Goal: Task Accomplishment & Management: Use online tool/utility

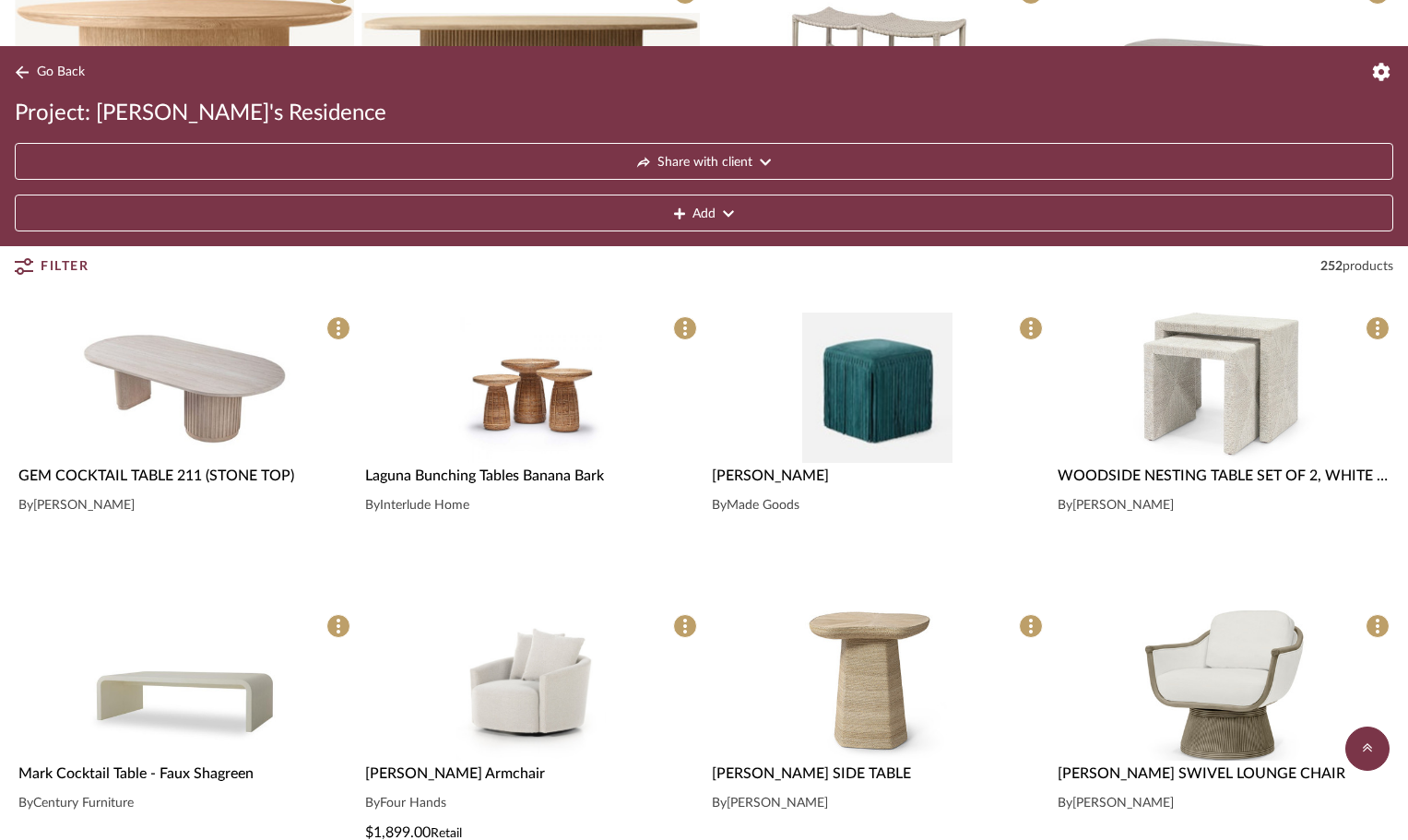
click at [44, 62] on button "Go Back" at bounding box center [52, 72] width 76 height 23
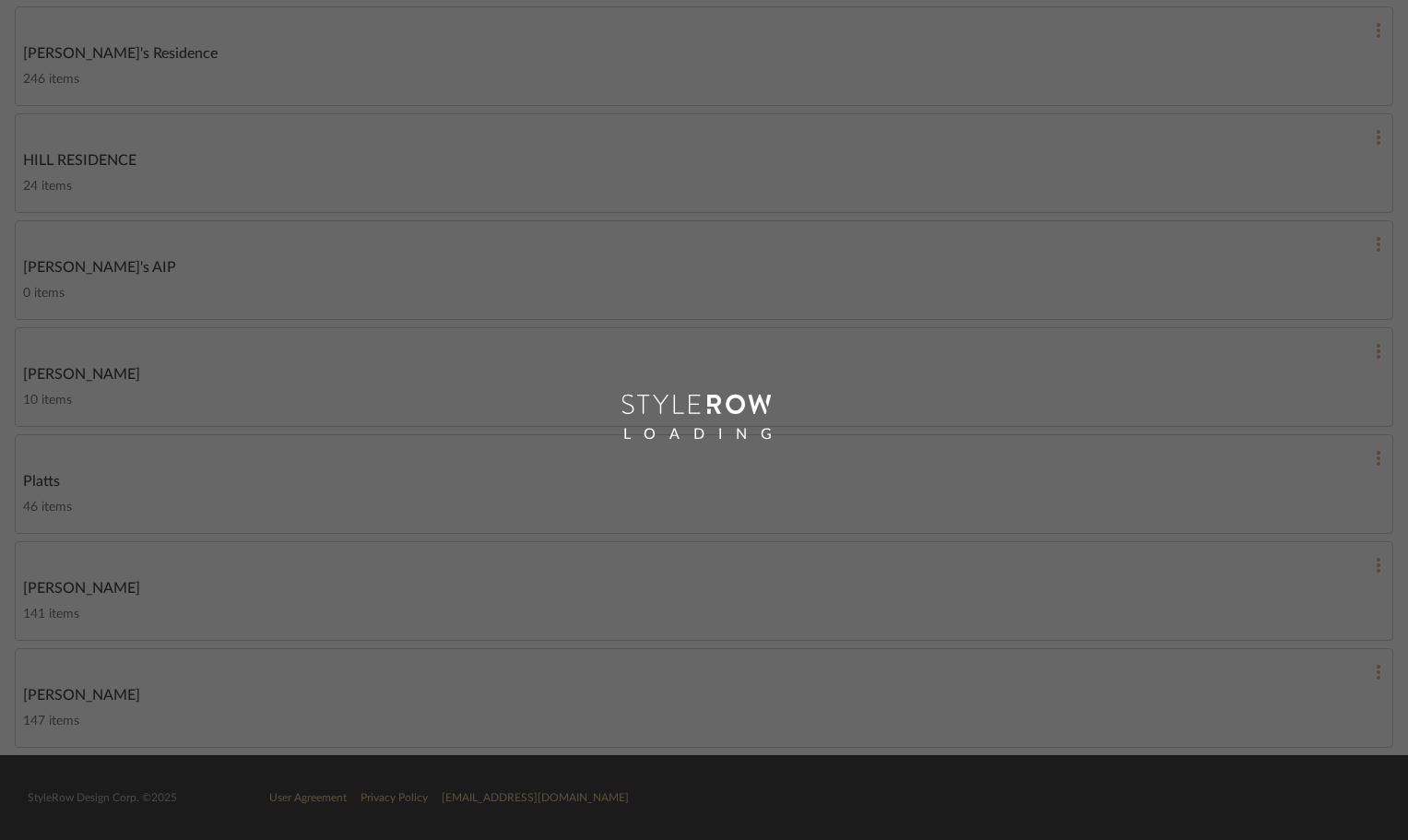
scroll to position [773, 0]
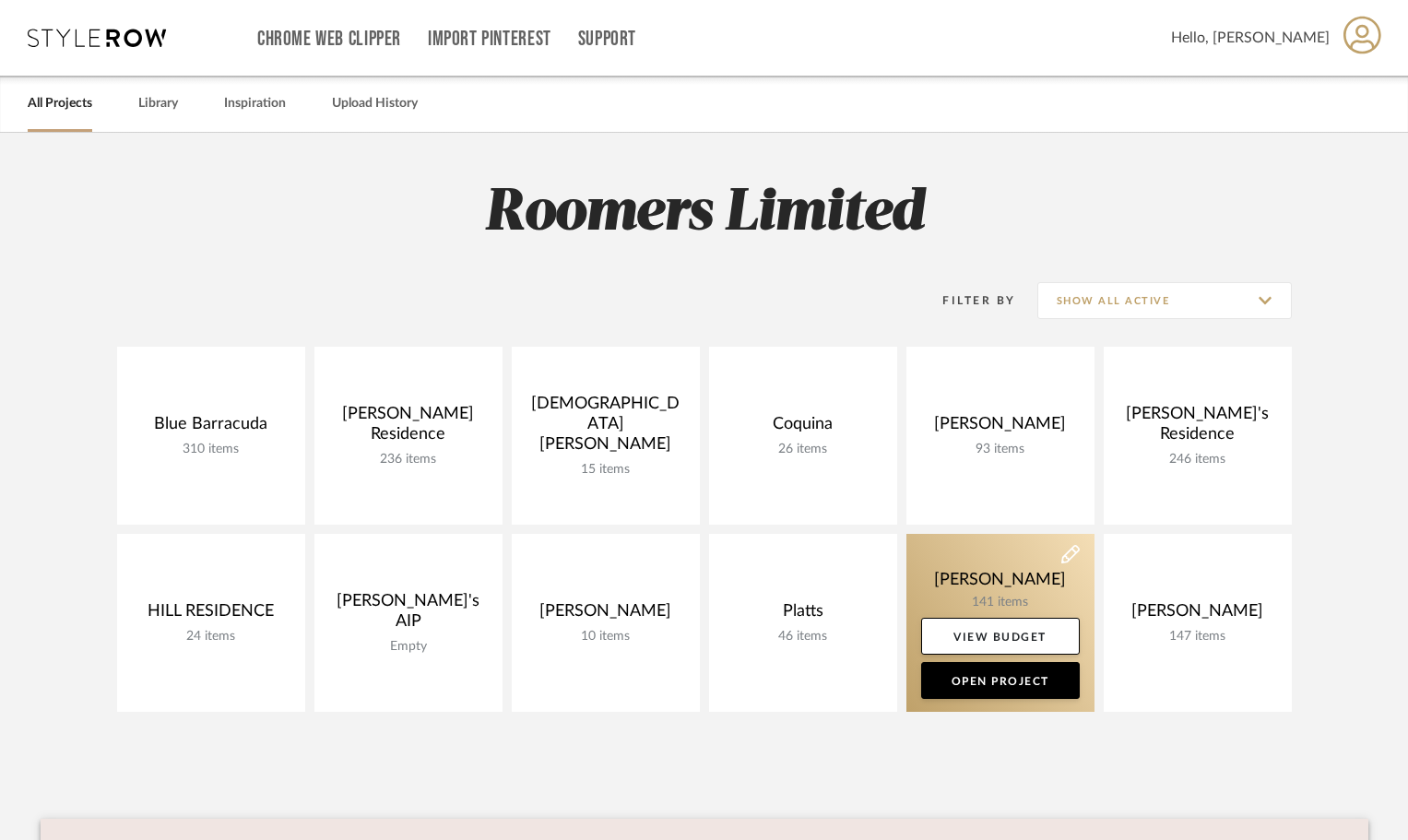
click at [997, 583] on link at bounding box center [1001, 623] width 188 height 178
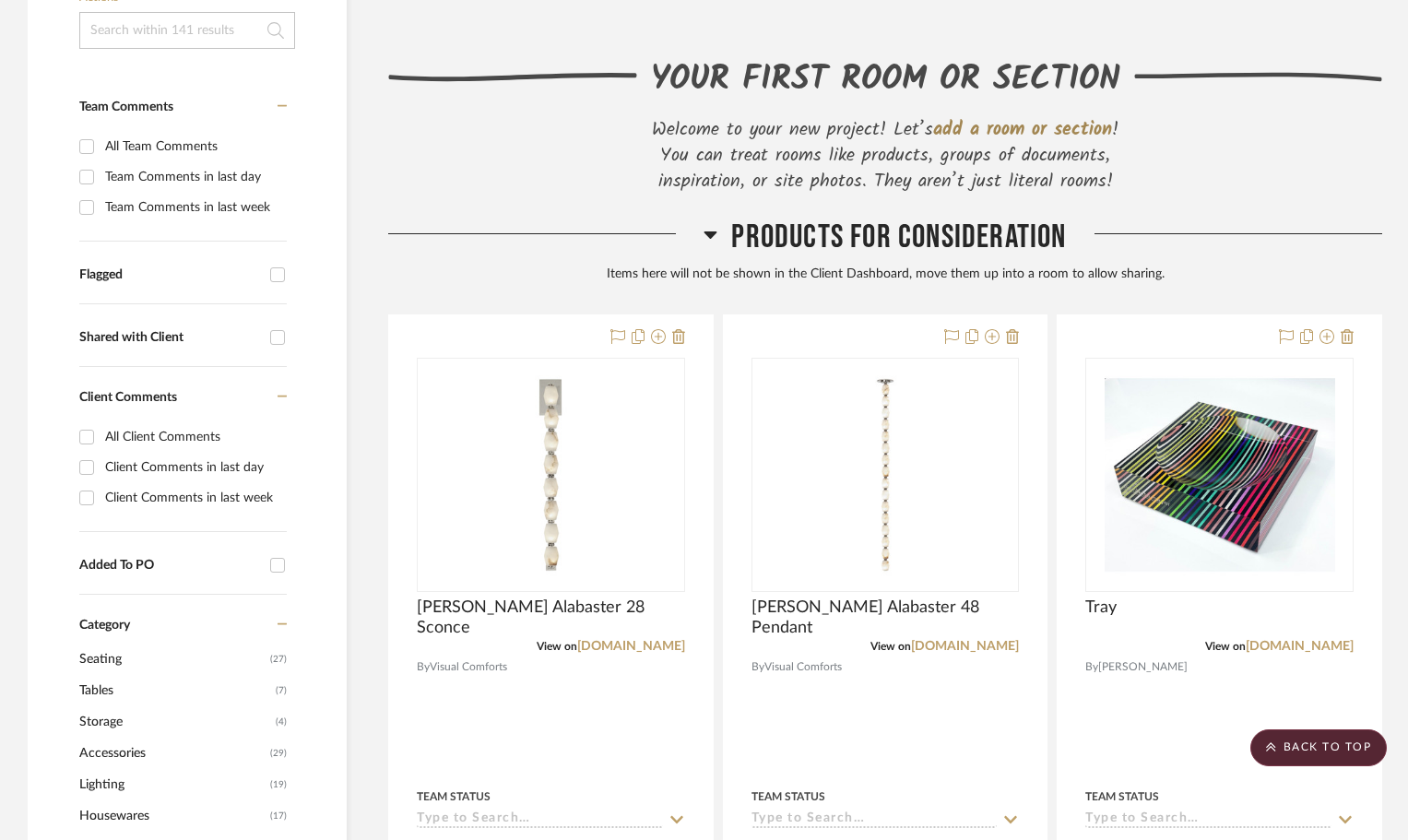
scroll to position [249, 0]
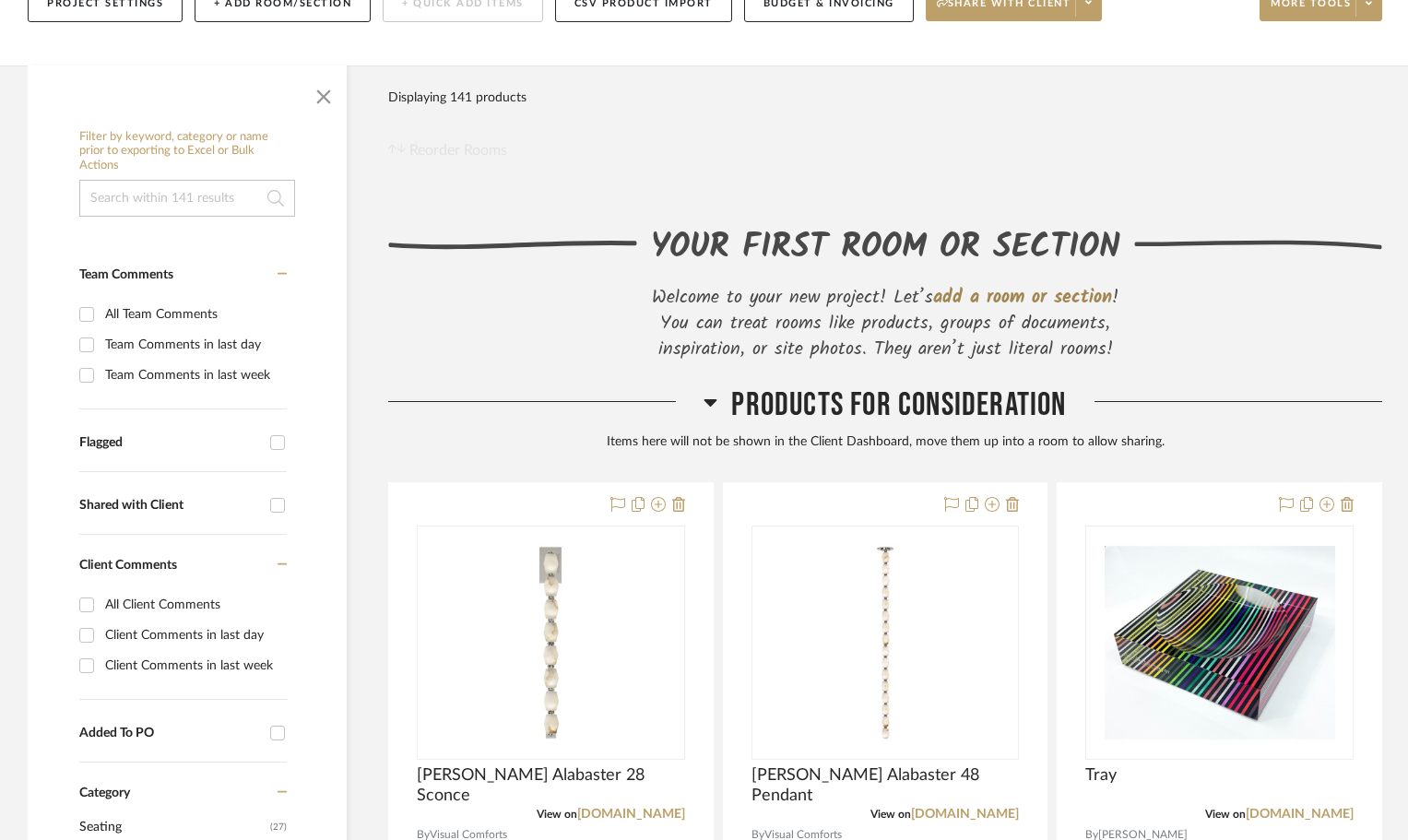
click at [182, 210] on input at bounding box center [187, 198] width 216 height 37
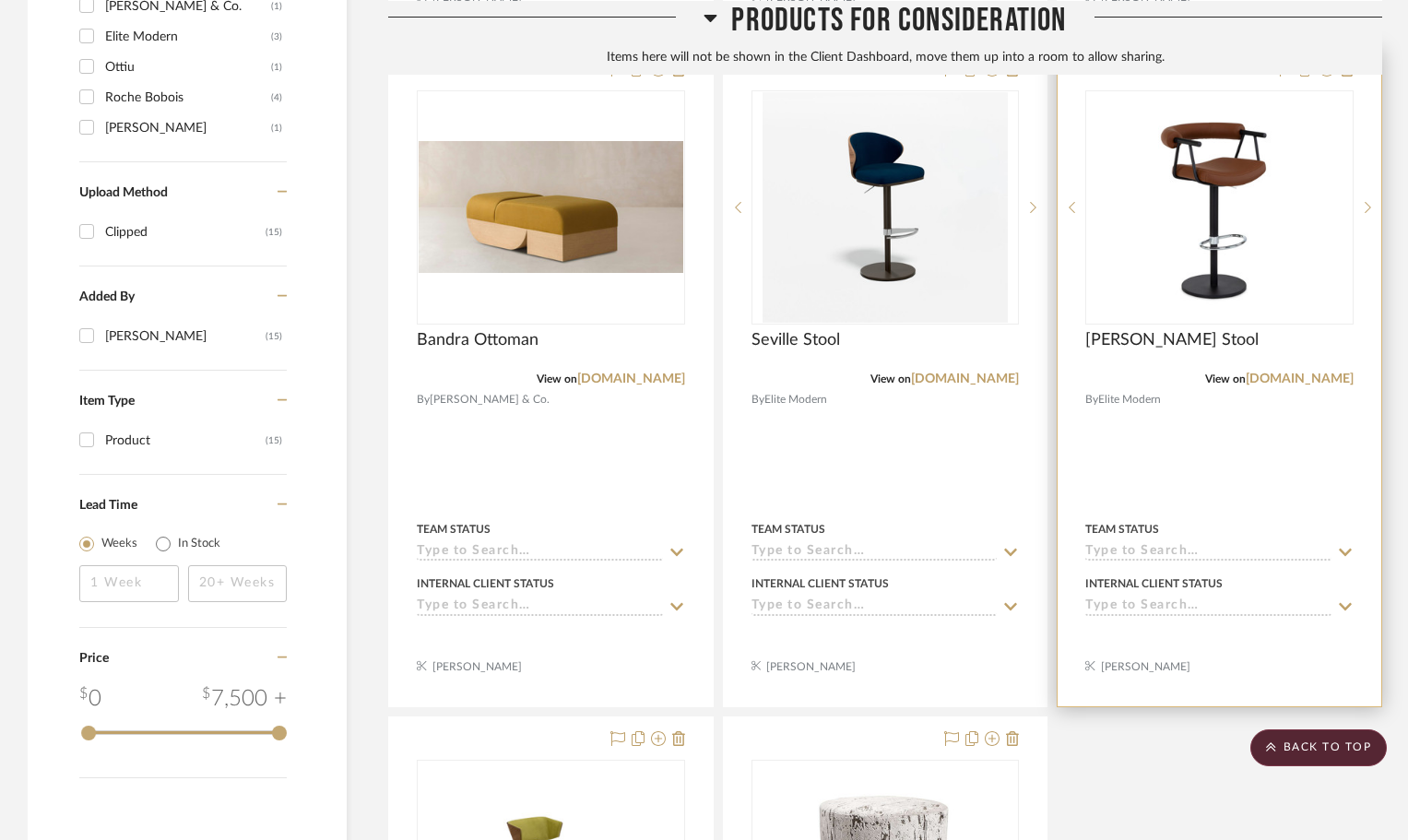
scroll to position [1355, 0]
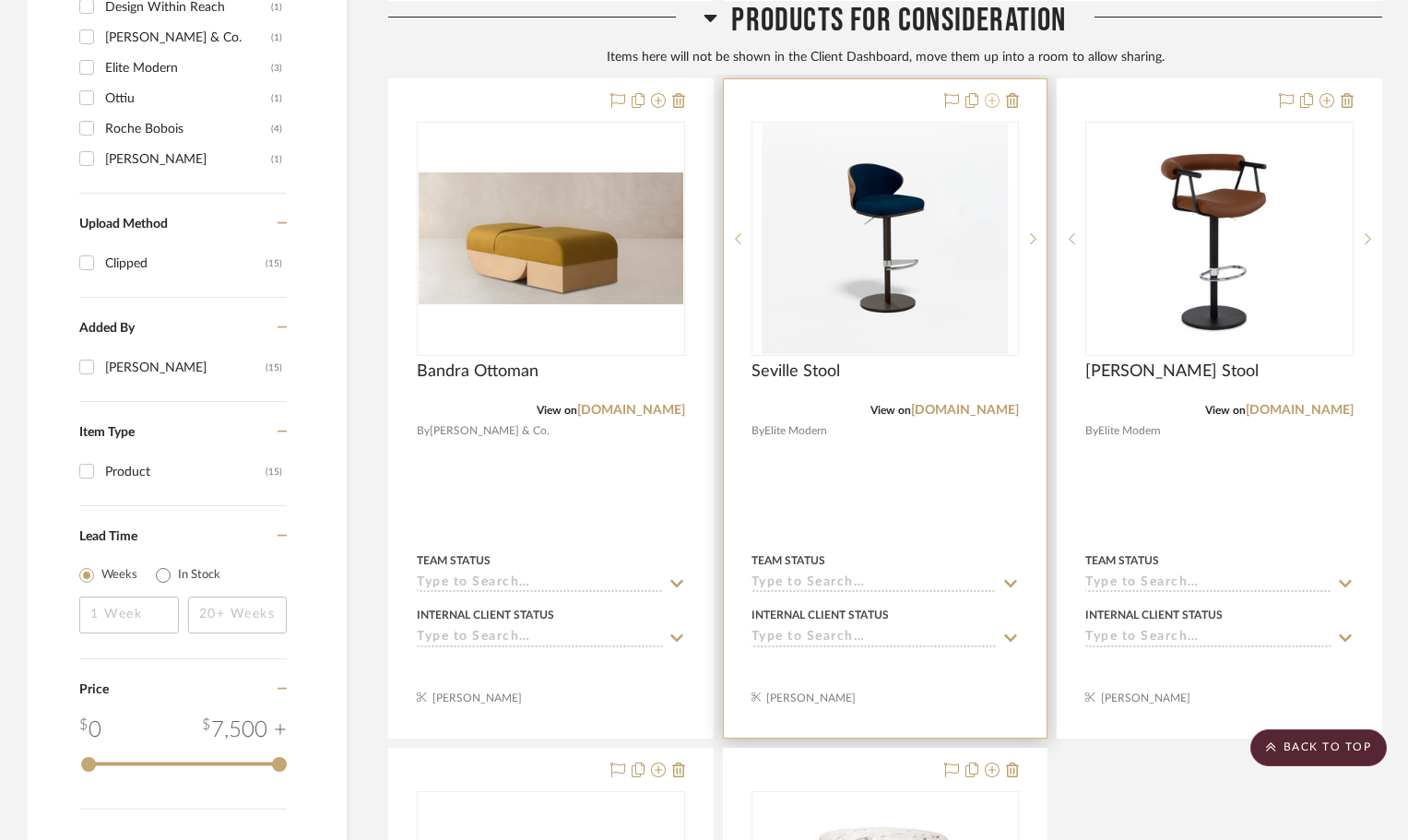
type input "stool"
click at [992, 103] on icon at bounding box center [992, 100] width 15 height 15
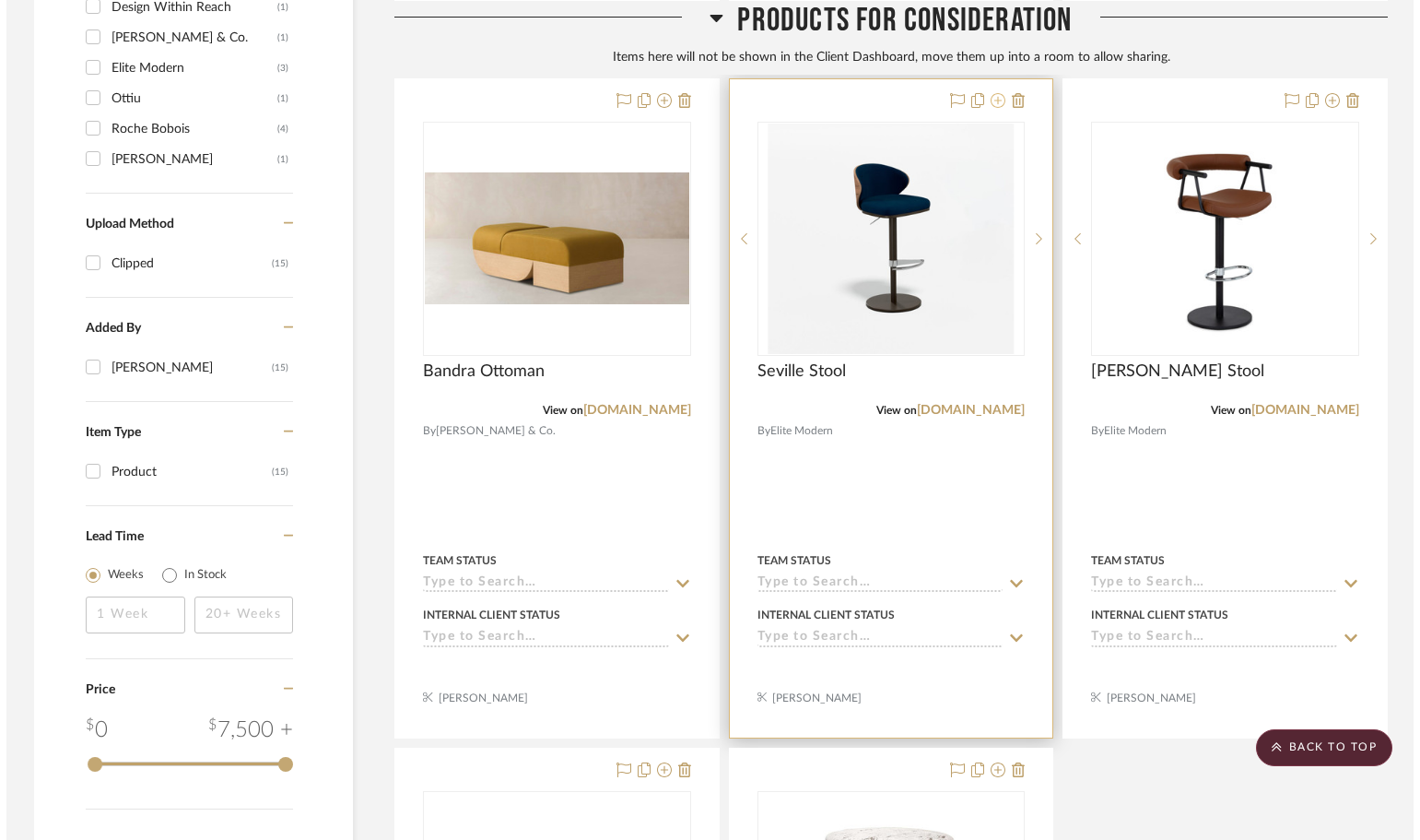
scroll to position [0, 0]
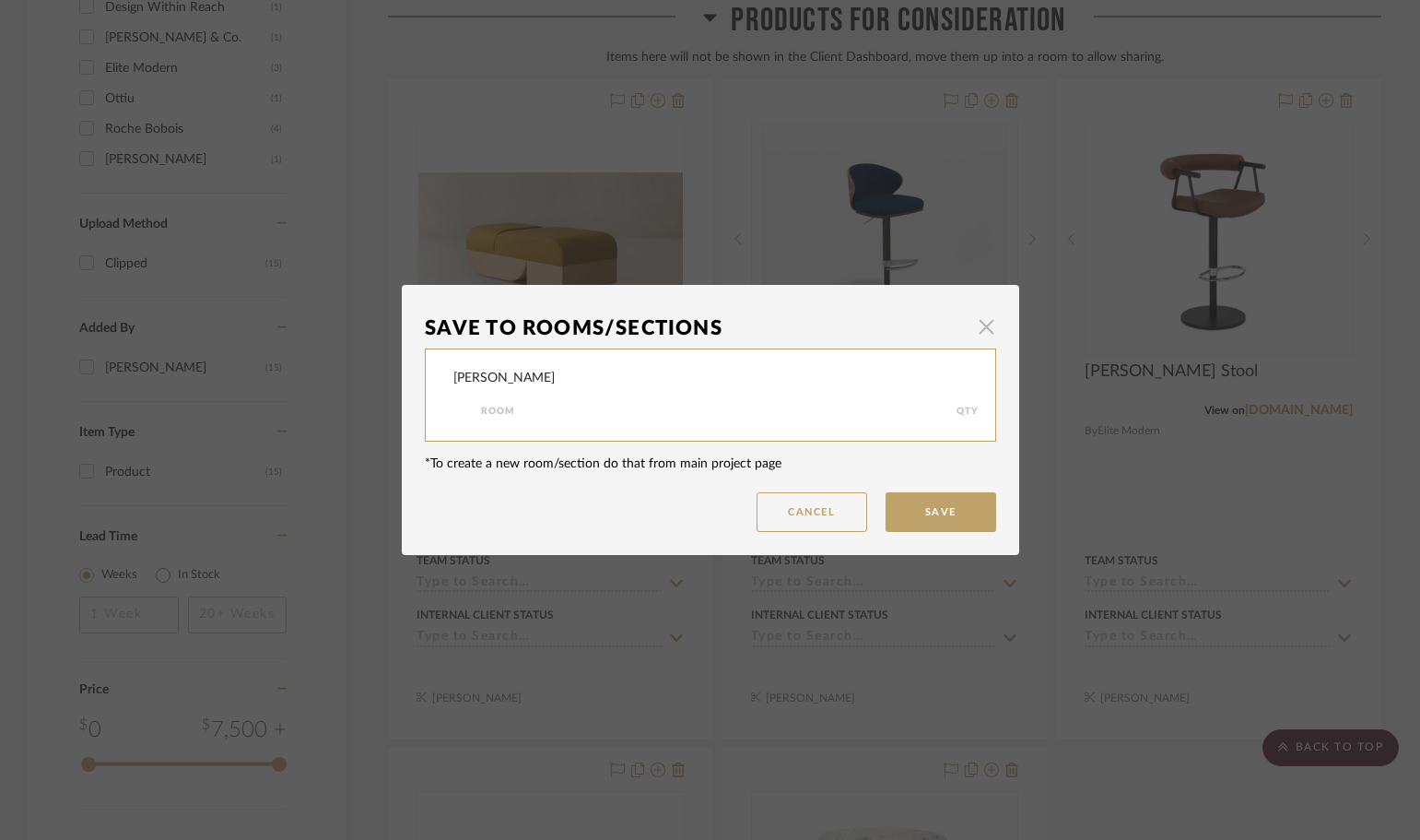
click at [988, 313] on span "button" at bounding box center [986, 325] width 37 height 37
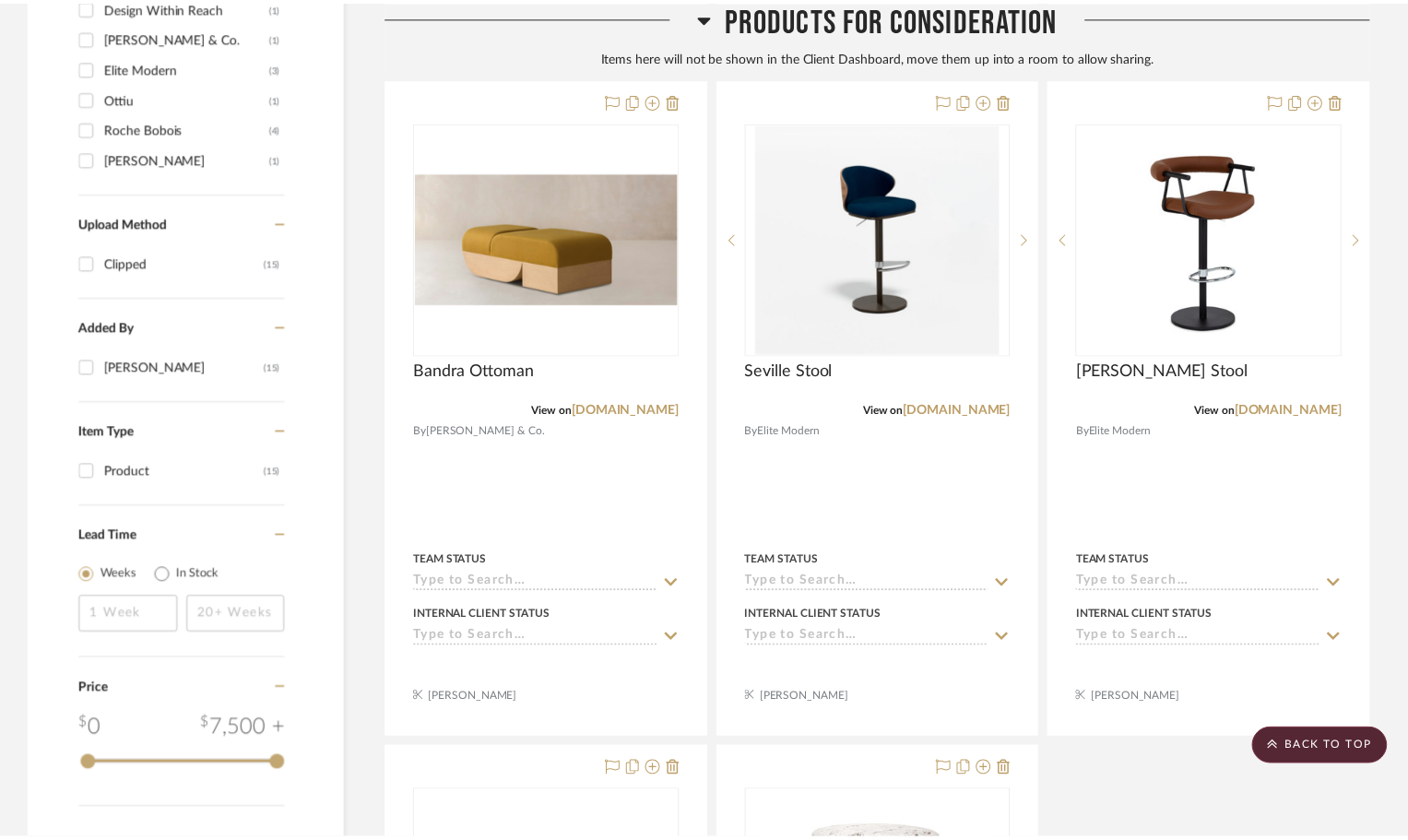
scroll to position [1355, 0]
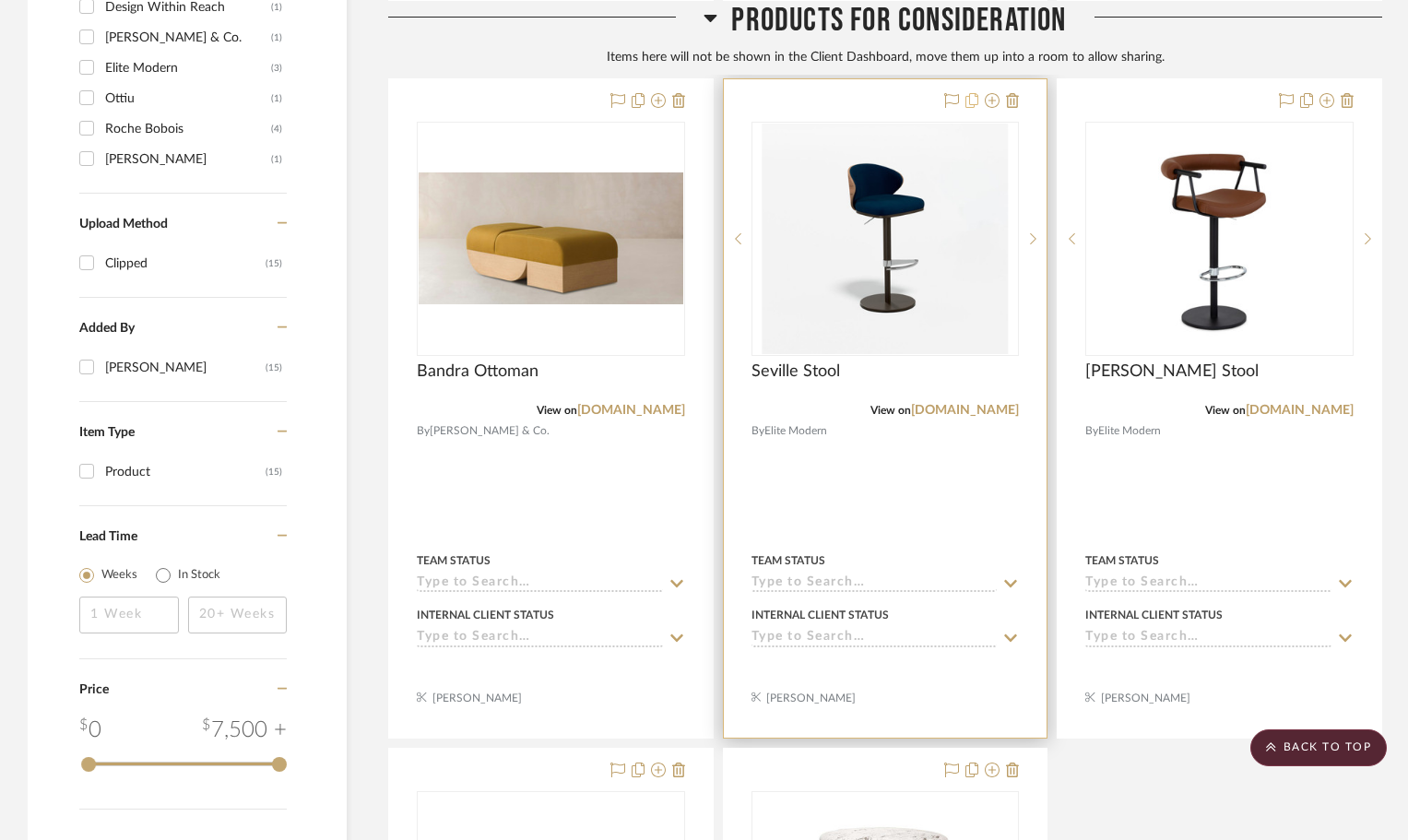
click at [973, 98] on icon at bounding box center [971, 100] width 13 height 15
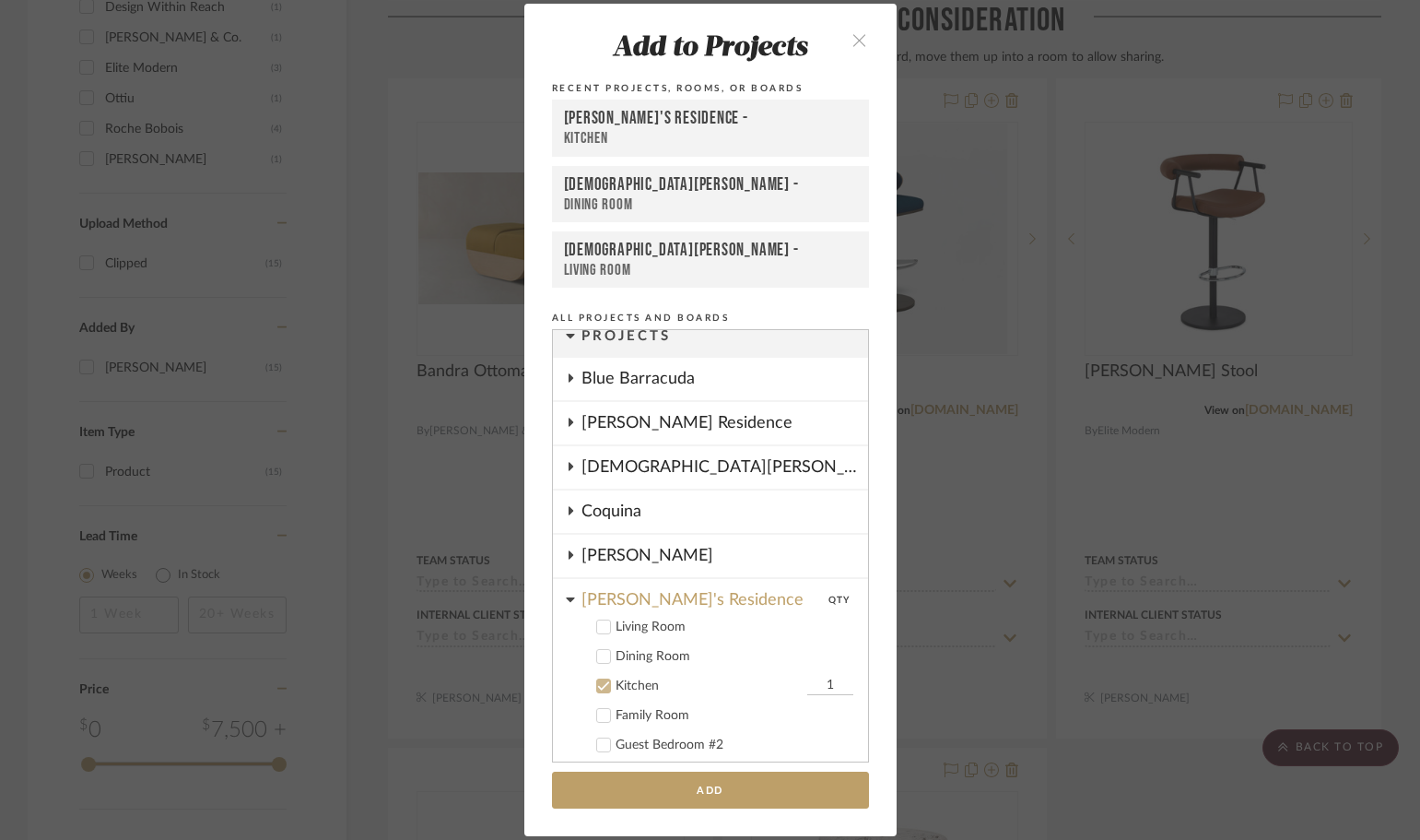
scroll to position [0, 0]
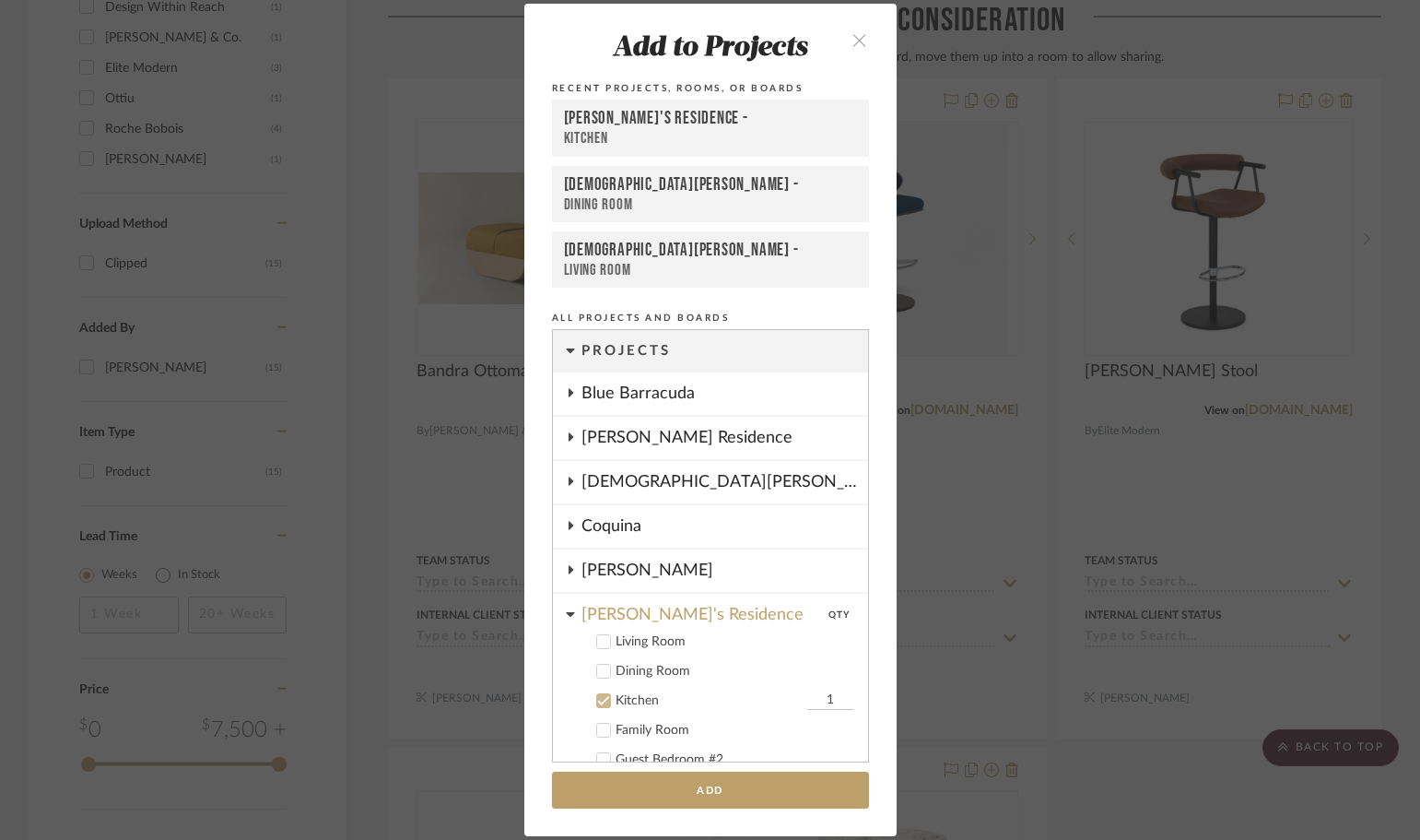
click at [672, 140] on div "Kitchen" at bounding box center [710, 139] width 293 height 20
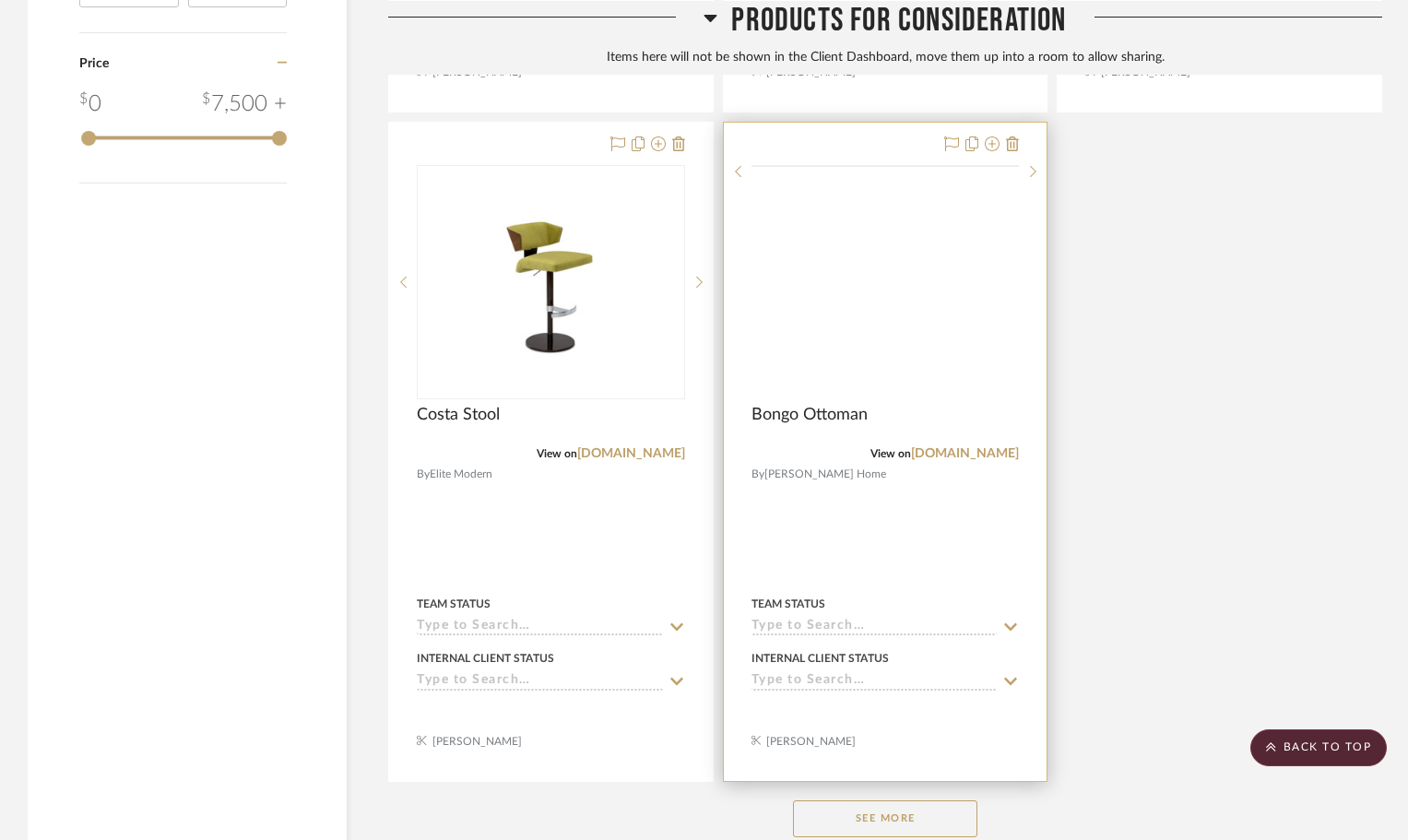
scroll to position [2000, 0]
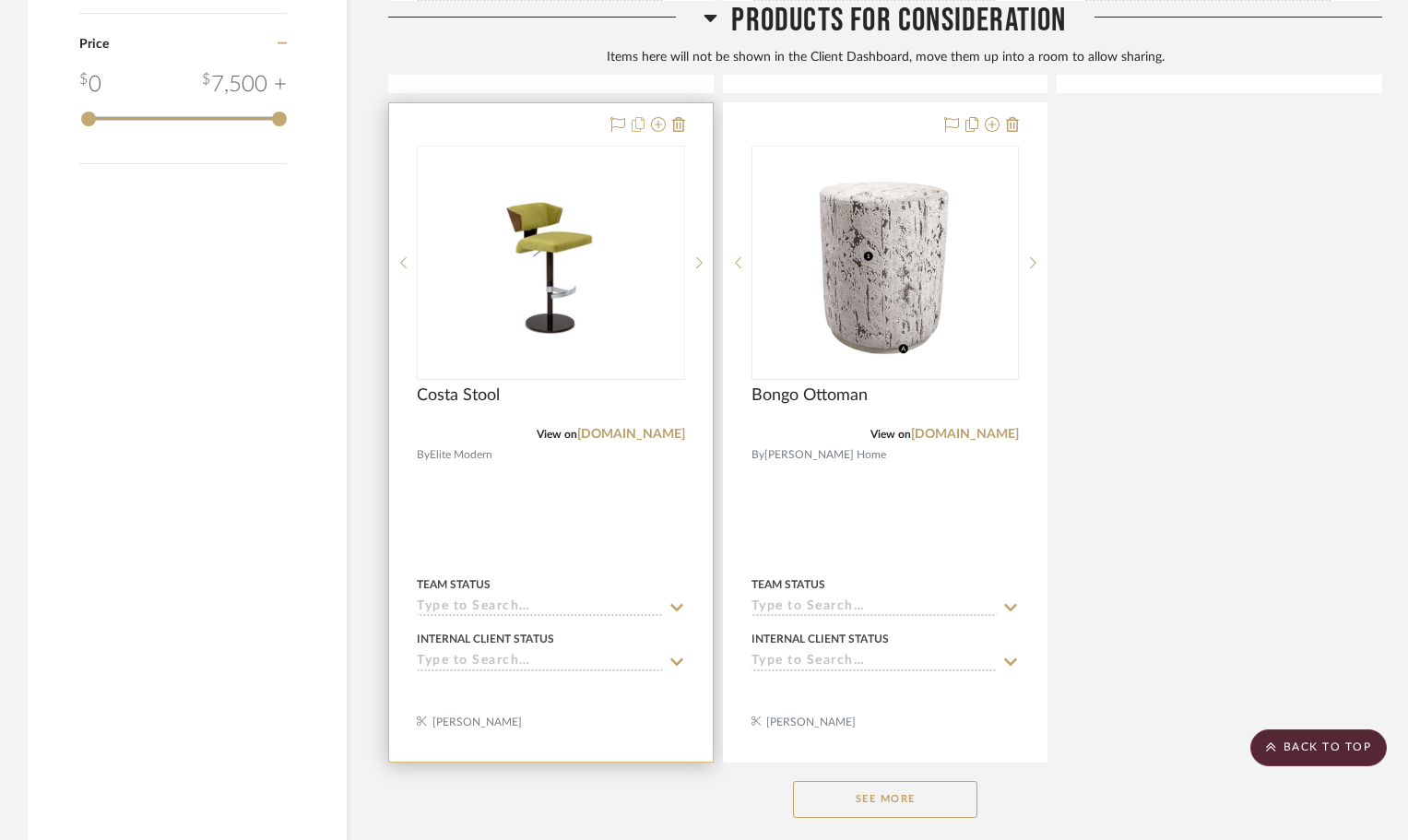
click at [641, 125] on icon at bounding box center [638, 124] width 13 height 15
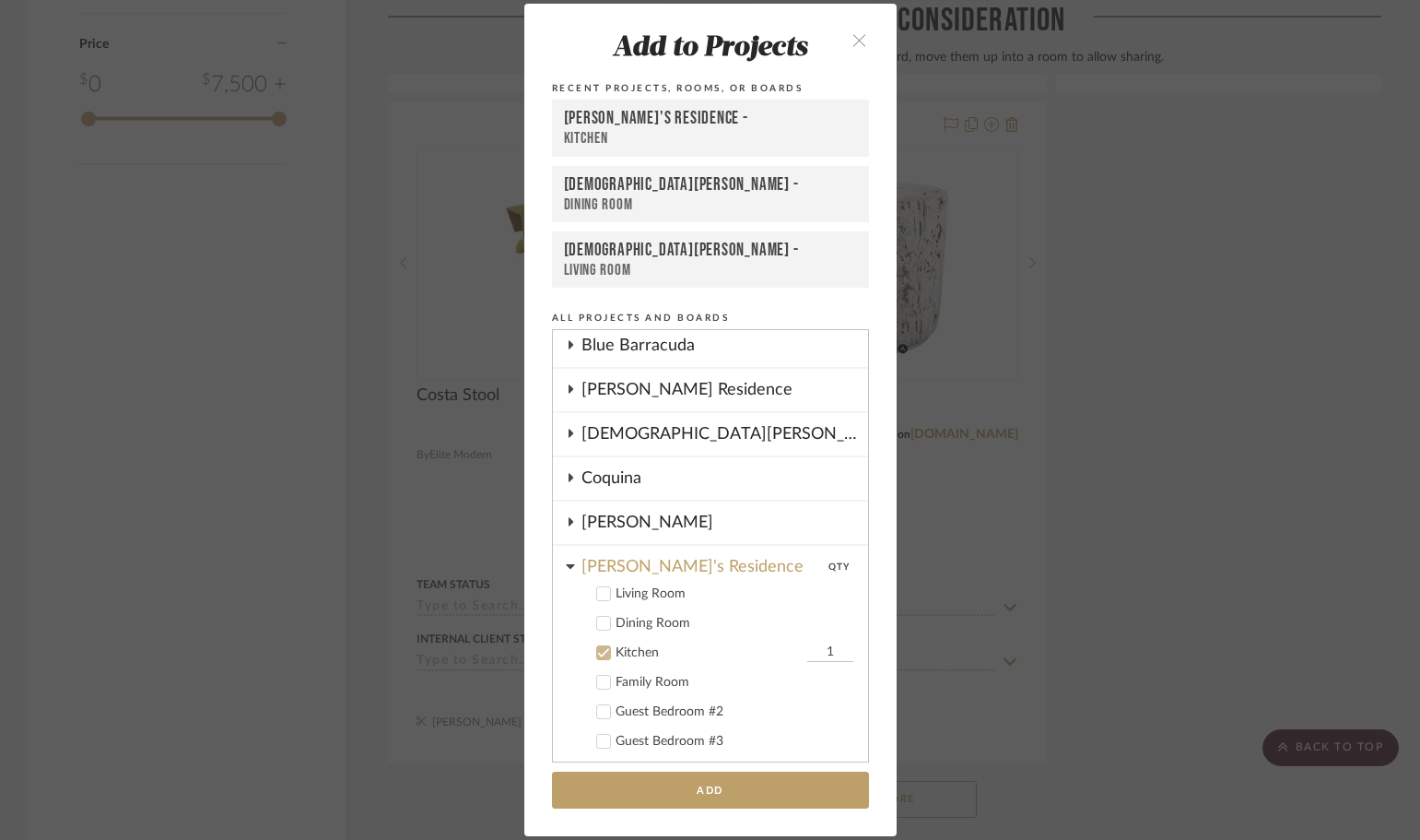
scroll to position [0, 0]
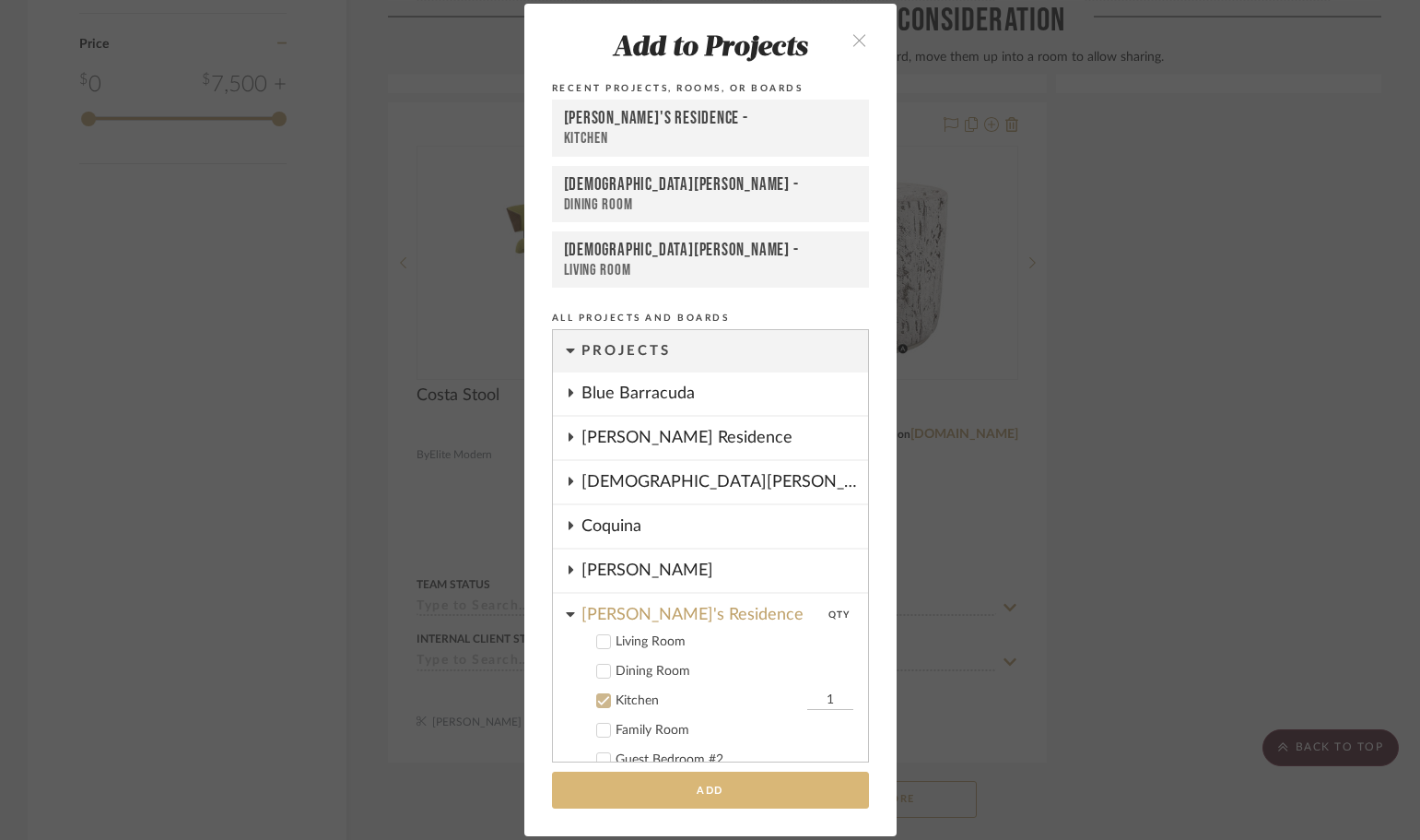
click at [694, 779] on button "Add" at bounding box center [710, 791] width 317 height 38
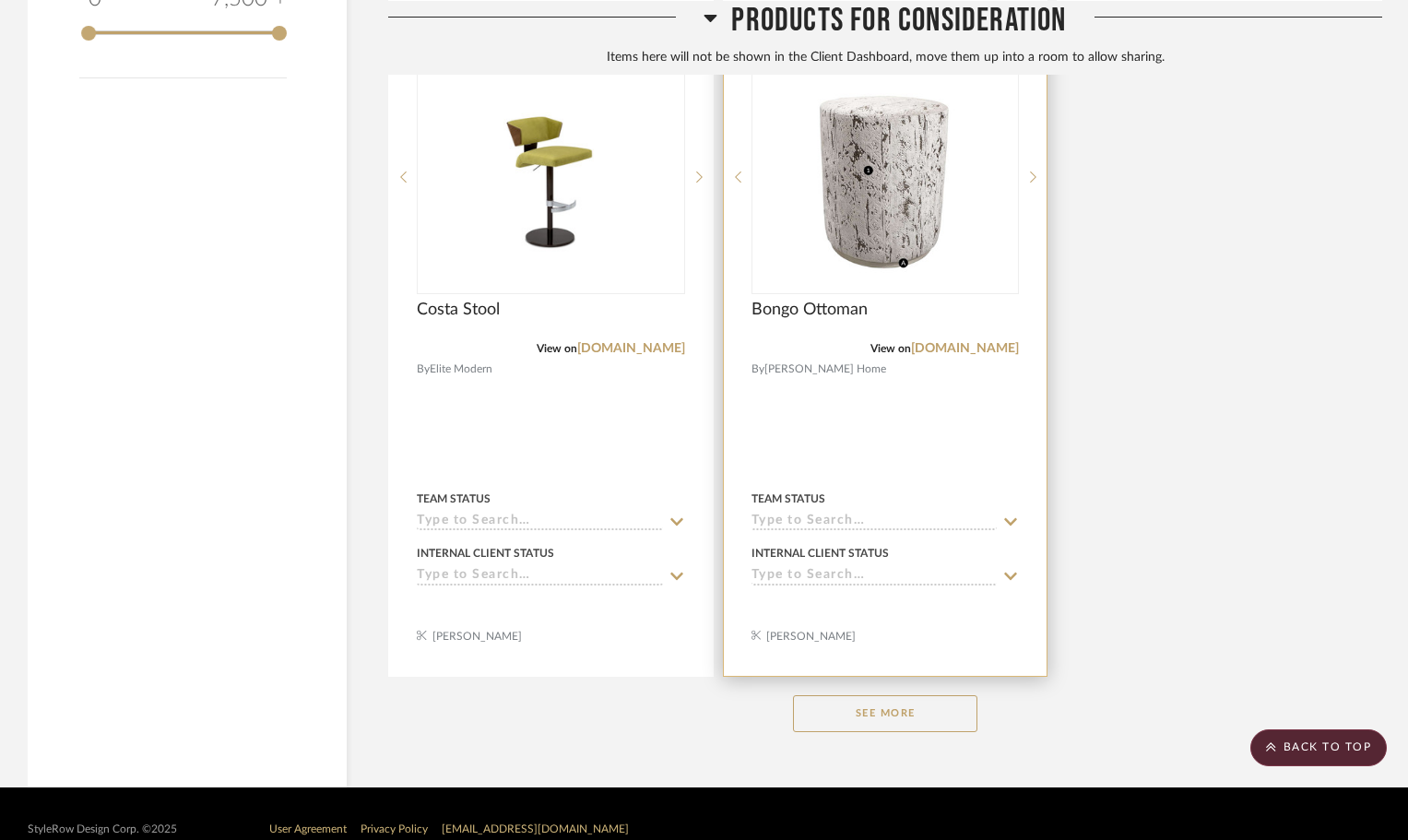
scroll to position [2118, 0]
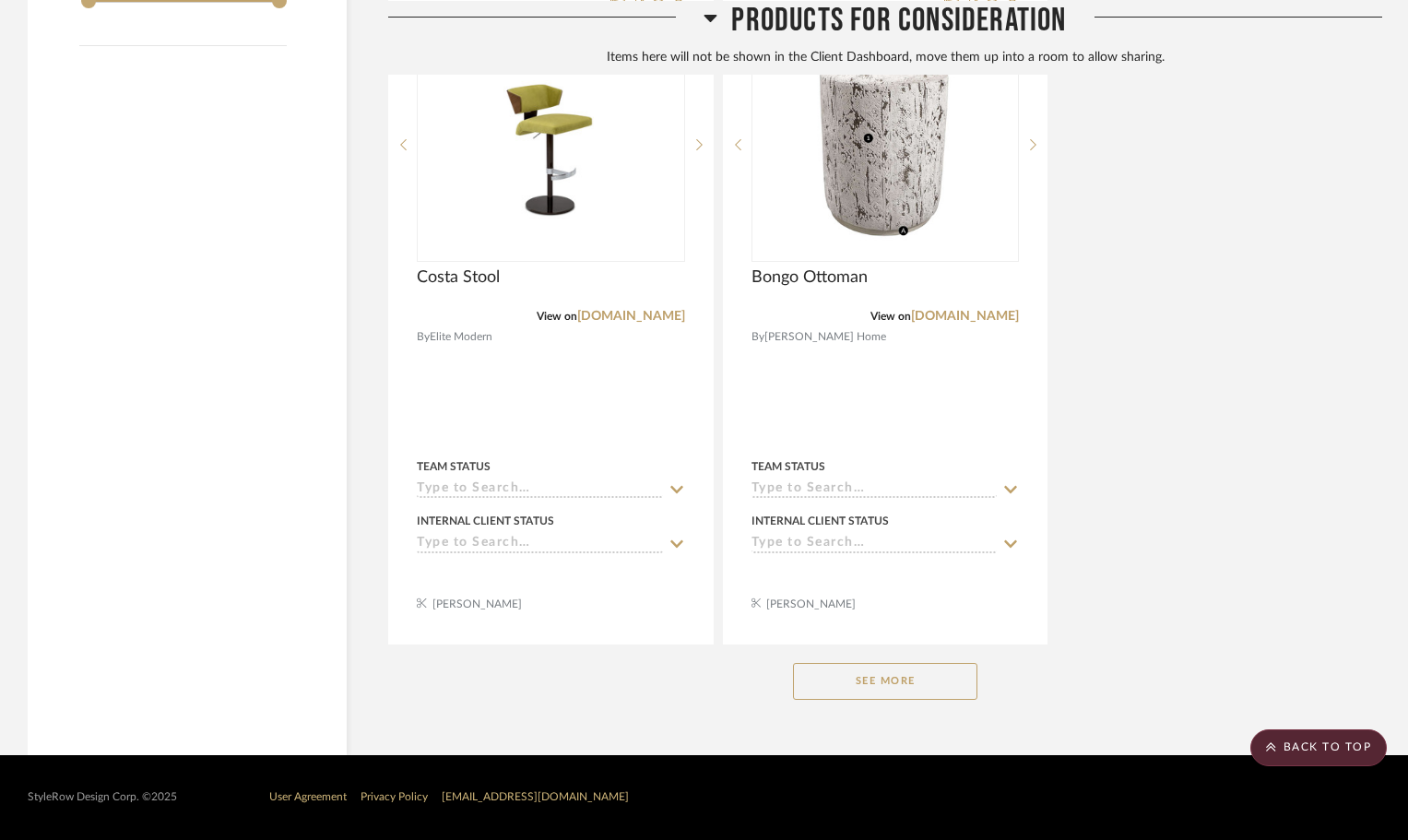
click at [928, 681] on button "See More" at bounding box center [885, 681] width 185 height 37
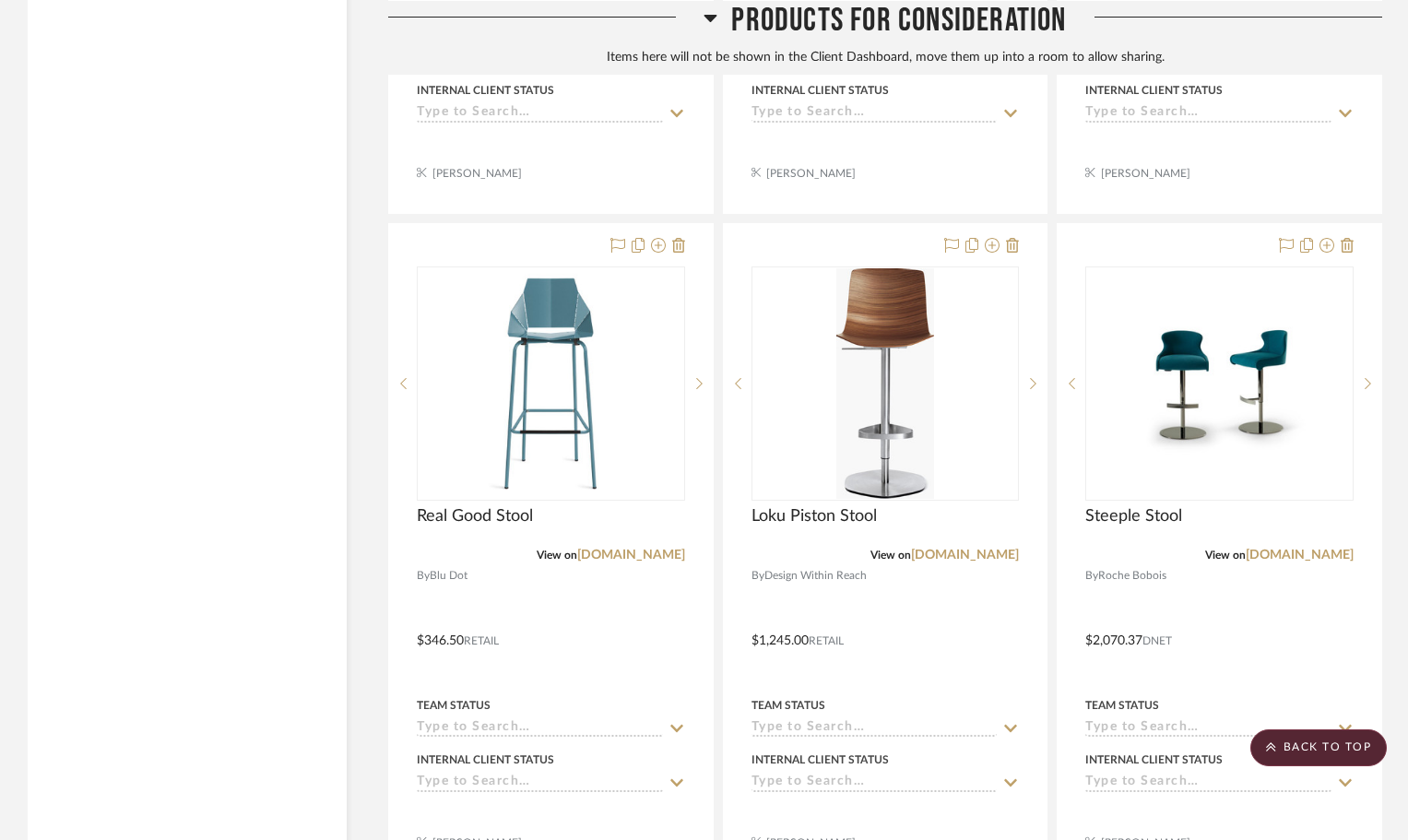
scroll to position [2578, 0]
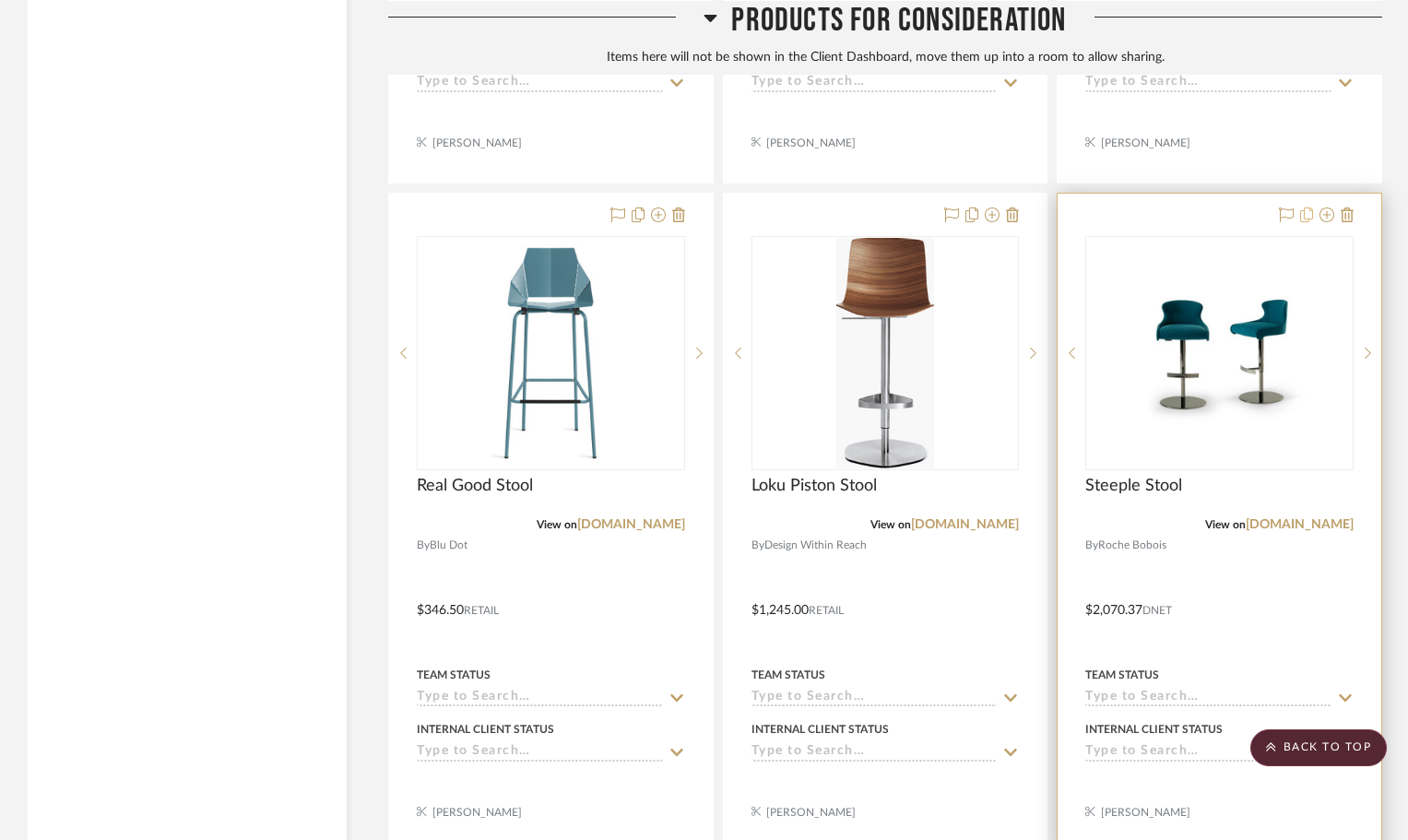
click at [1310, 215] on icon at bounding box center [1306, 214] width 13 height 15
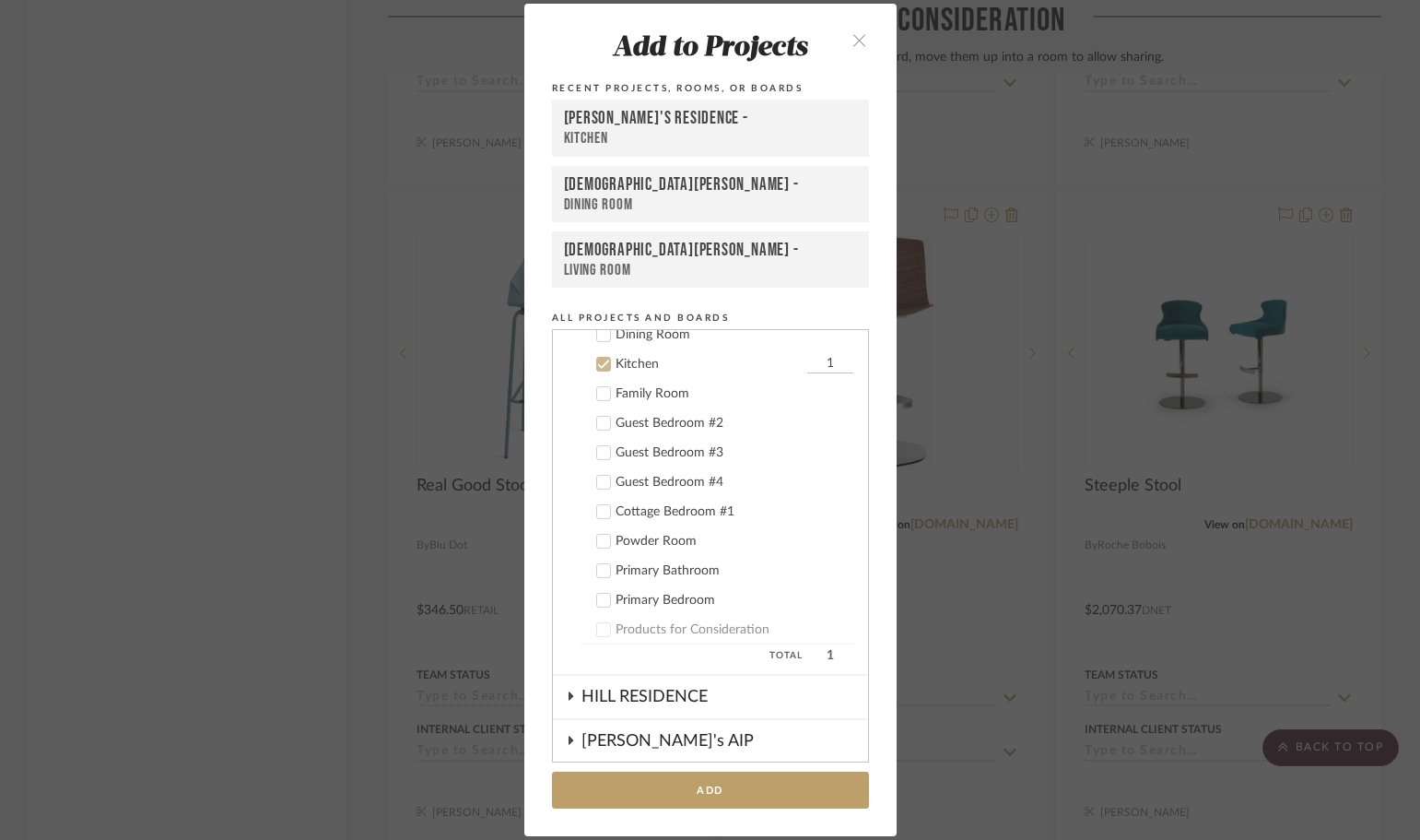
scroll to position [355, 0]
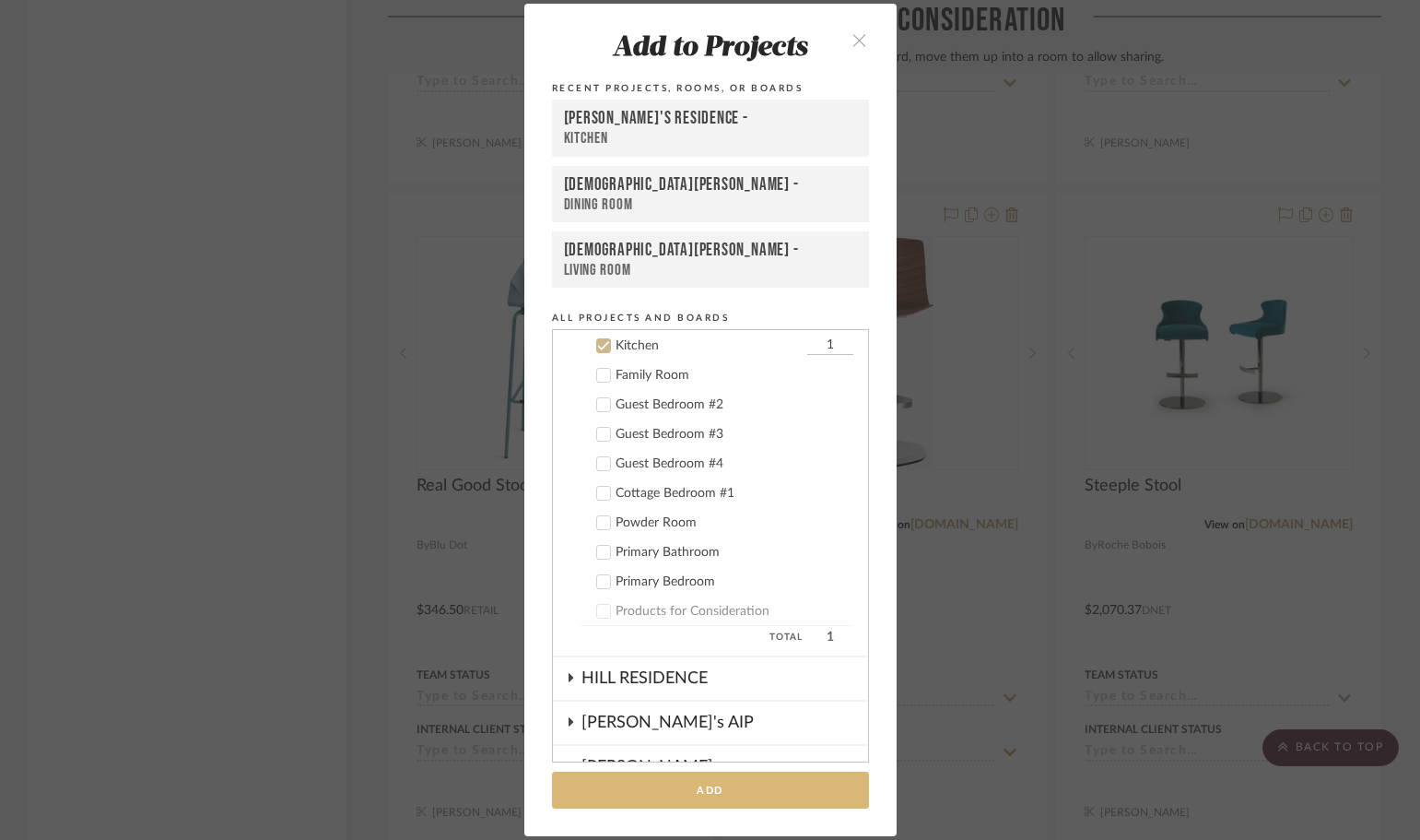
click at [676, 790] on button "Add" at bounding box center [710, 791] width 317 height 38
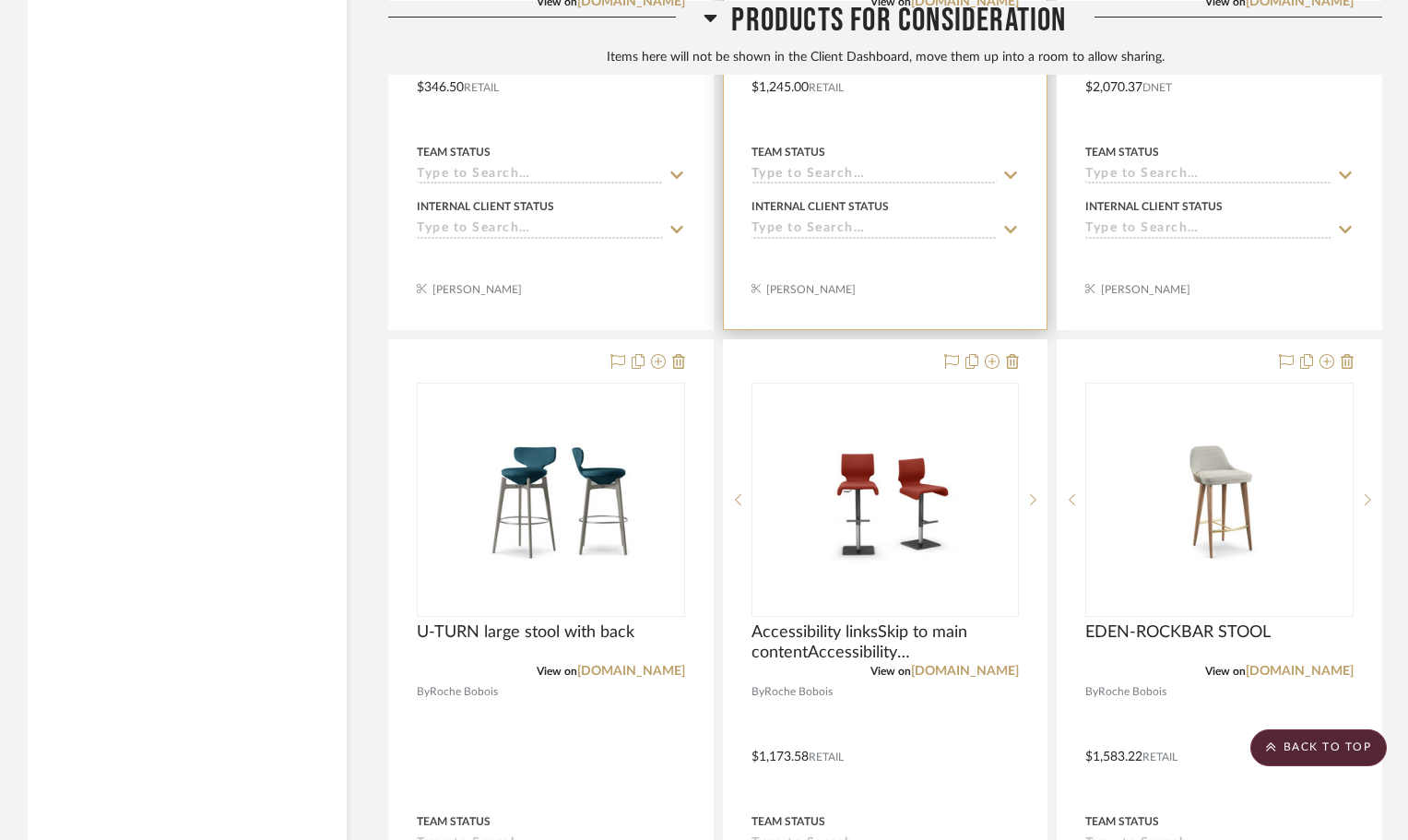
scroll to position [3132, 0]
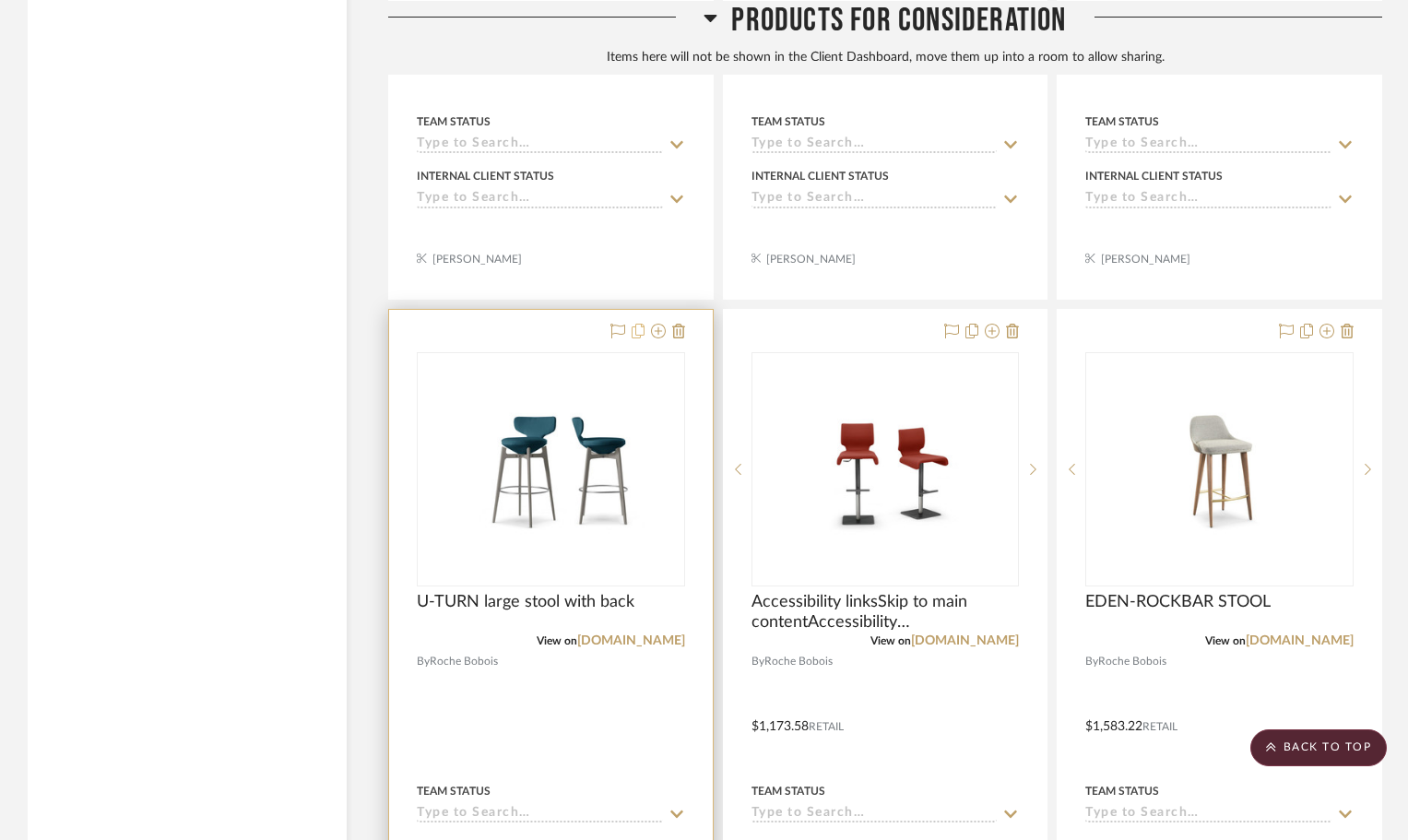
click at [638, 333] on icon at bounding box center [638, 330] width 13 height 15
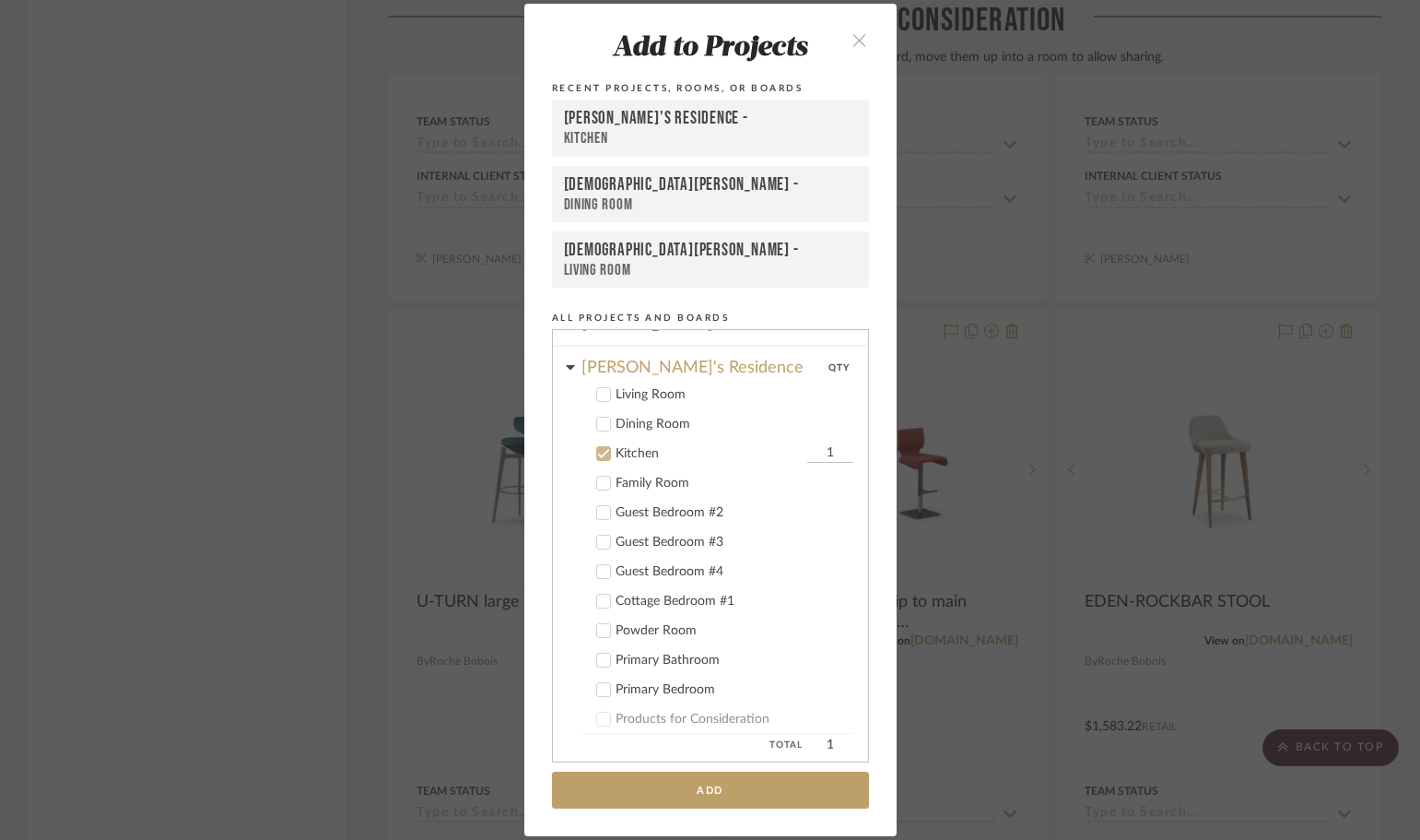
scroll to position [355, 0]
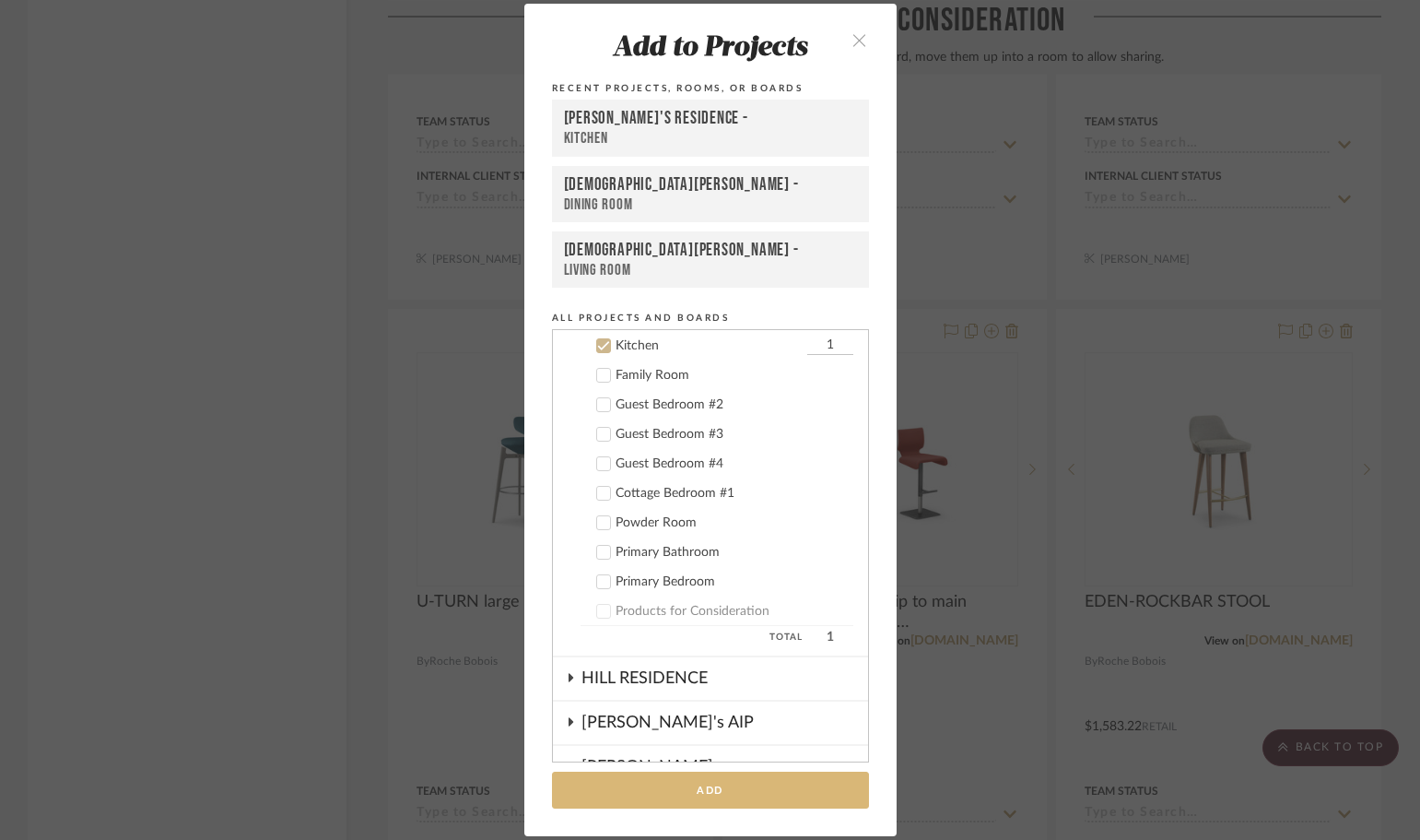
click at [726, 790] on button "Add" at bounding box center [710, 791] width 317 height 38
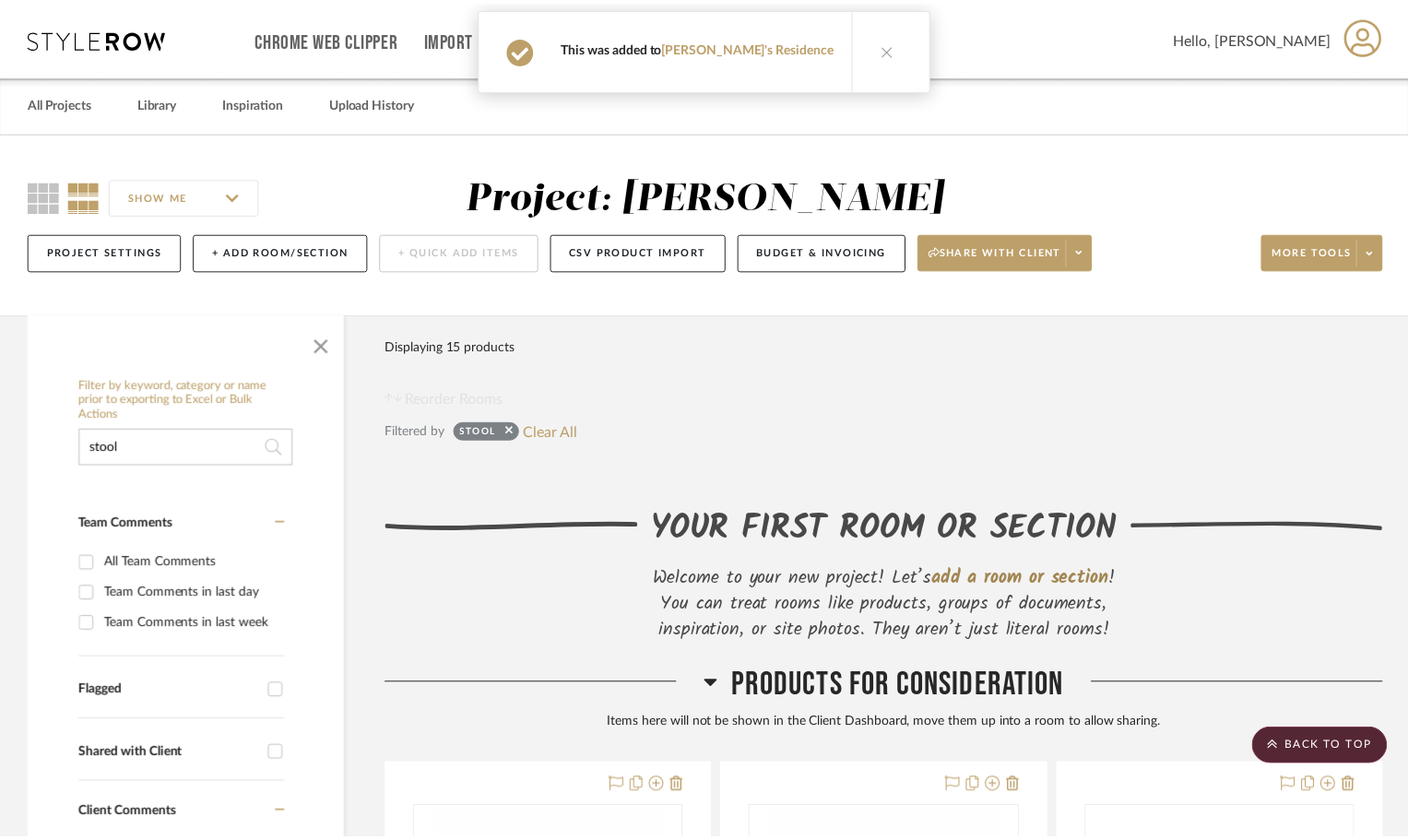
scroll to position [3132, 0]
